Goal: Find specific page/section: Find specific page/section

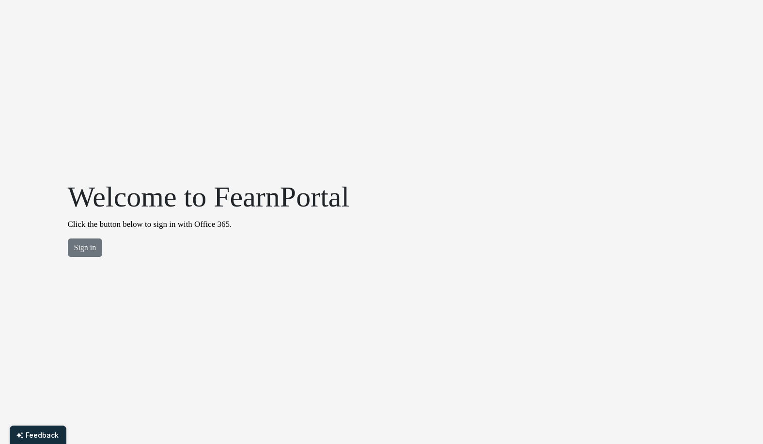
drag, startPoint x: 87, startPoint y: 250, endPoint x: 151, endPoint y: 136, distance: 130.4
click at [89, 248] on button "Sign in" at bounding box center [85, 247] width 35 height 18
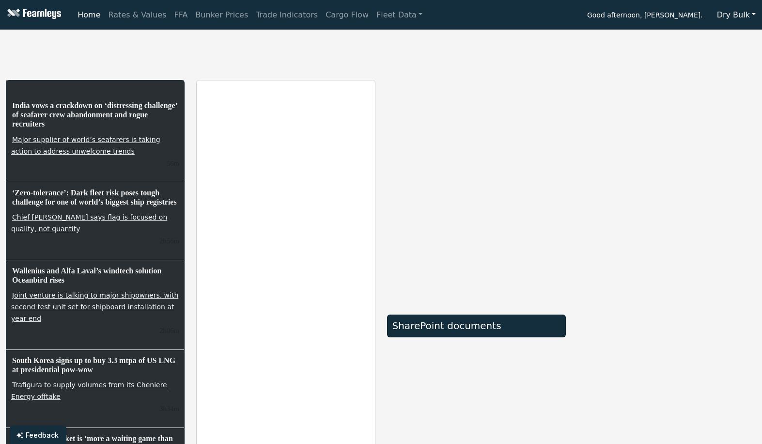
click at [751, 16] on button "Dry Bulk" at bounding box center [736, 15] width 51 height 18
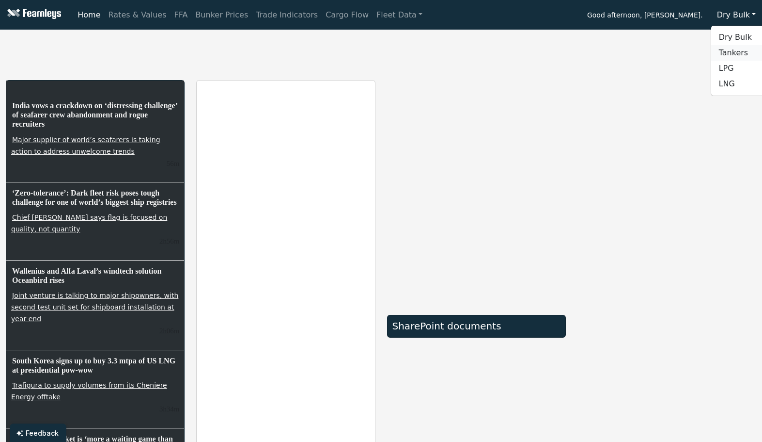
click at [747, 54] on link "Tankers" at bounding box center [750, 53] width 77 height 16
